Goal: Information Seeking & Learning: Learn about a topic

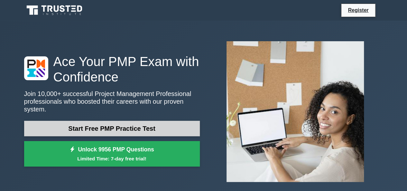
click at [95, 128] on link "Start Free PMP Practice Test" at bounding box center [112, 128] width 176 height 15
